Goal: Task Accomplishment & Management: Use online tool/utility

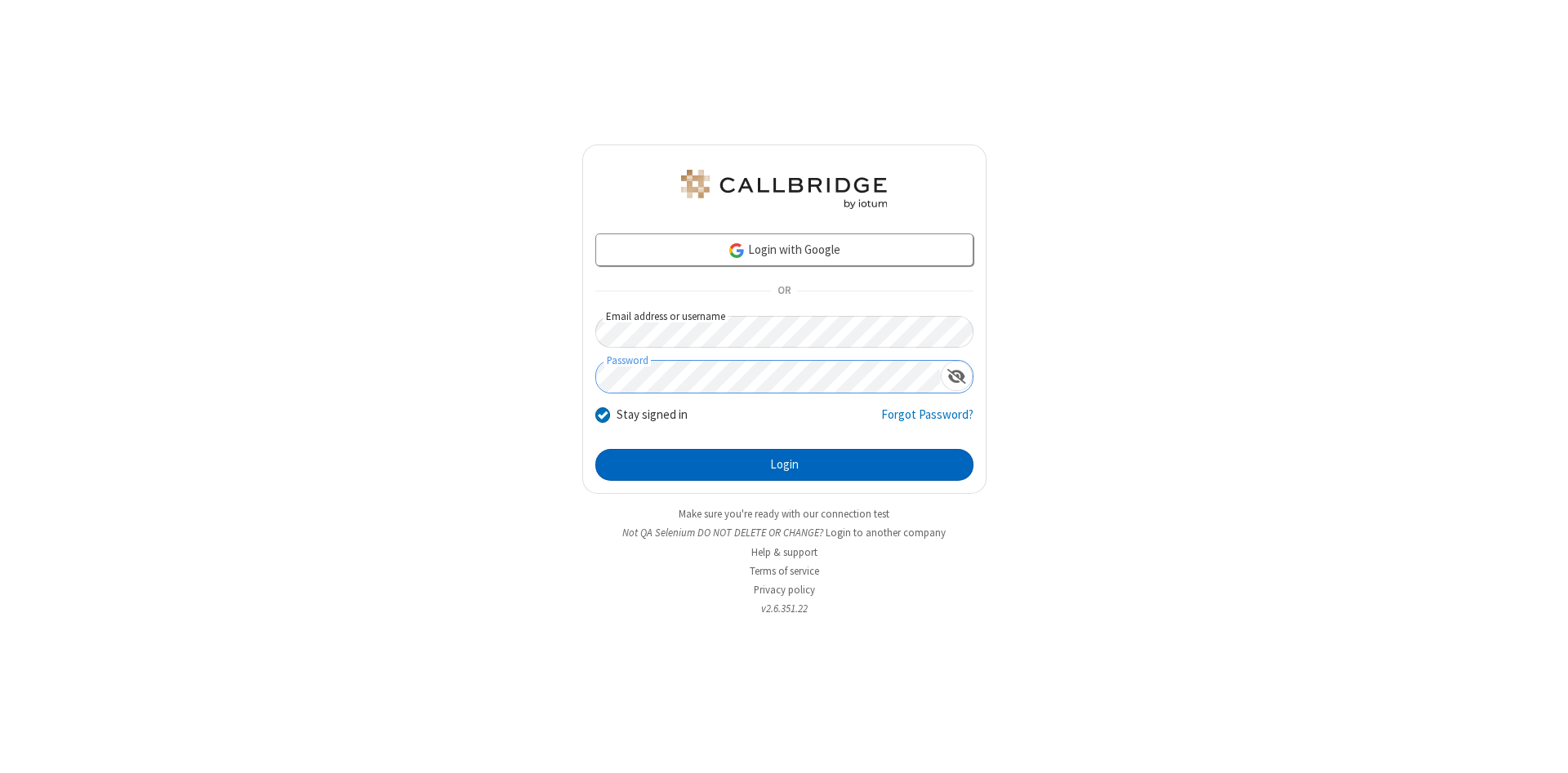
click at [784, 466] on button "Login" at bounding box center [784, 466] width 378 height 33
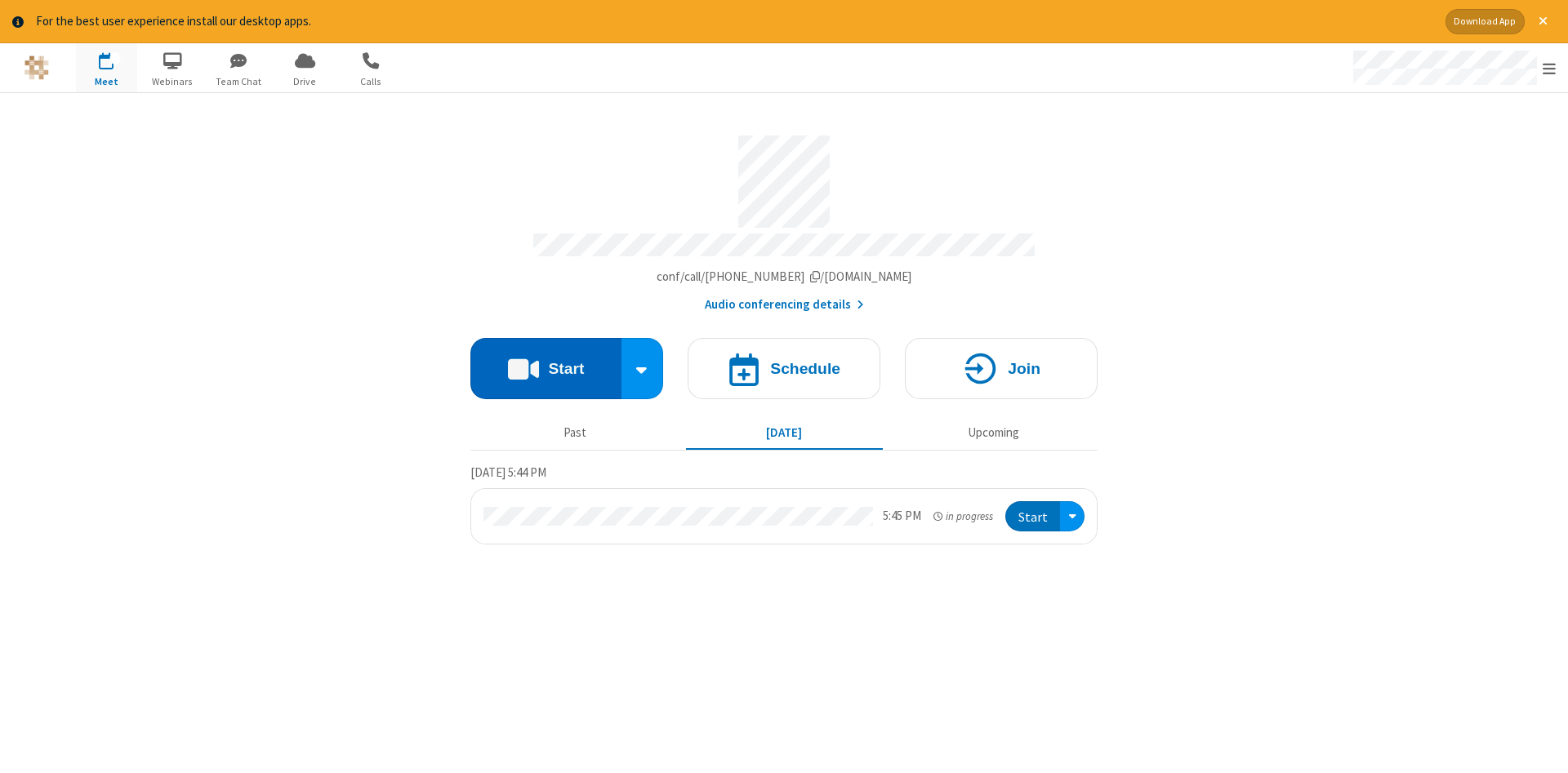
click at [546, 363] on button "Start" at bounding box center [546, 368] width 151 height 61
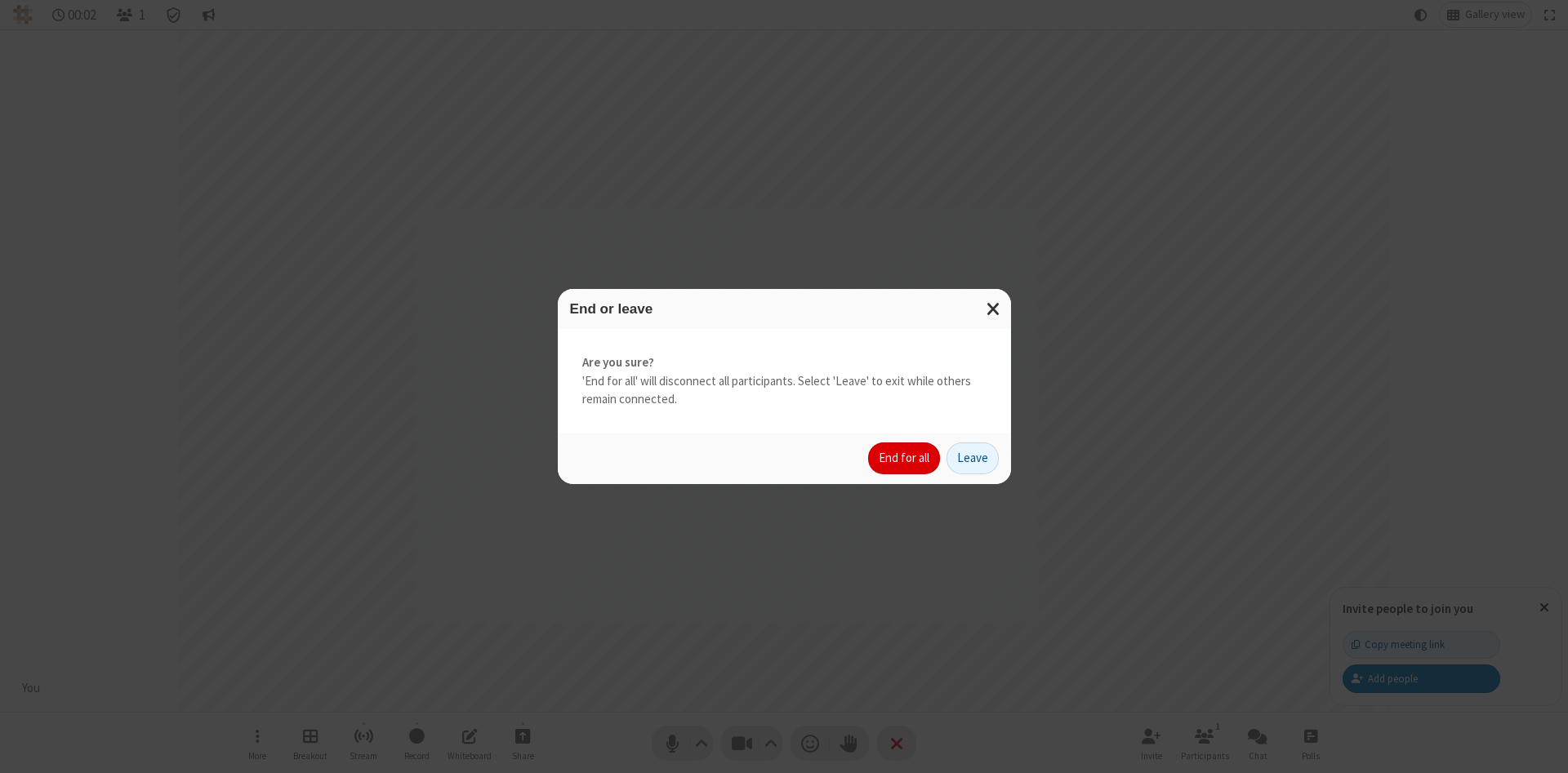
click at [905, 458] on button "End for all" at bounding box center [904, 459] width 72 height 33
